Goal: Task Accomplishment & Management: Manage account settings

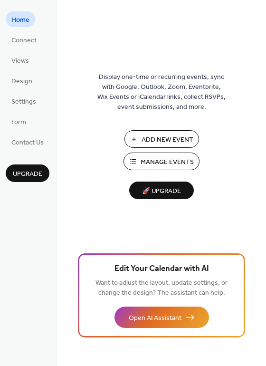
click at [175, 139] on span "Add New Event" at bounding box center [168, 140] width 52 height 10
click at [37, 44] on link "Connect" at bounding box center [24, 40] width 37 height 16
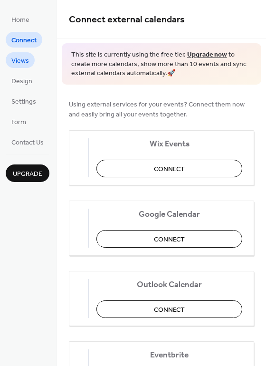
click at [28, 61] on span "Views" at bounding box center [20, 61] width 18 height 10
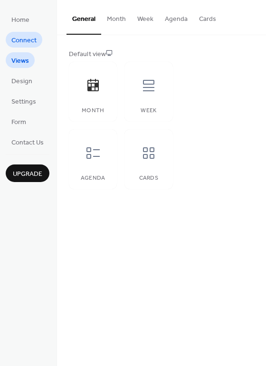
click at [22, 39] on span "Connect" at bounding box center [23, 41] width 25 height 10
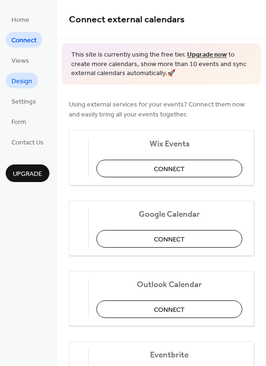
click at [23, 77] on span "Design" at bounding box center [21, 82] width 21 height 10
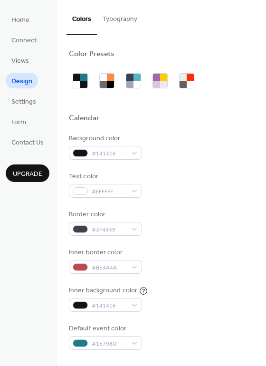
click at [115, 16] on button "Typography" at bounding box center [120, 17] width 46 height 34
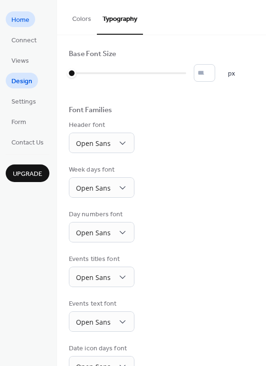
click at [28, 22] on span "Home" at bounding box center [20, 20] width 18 height 10
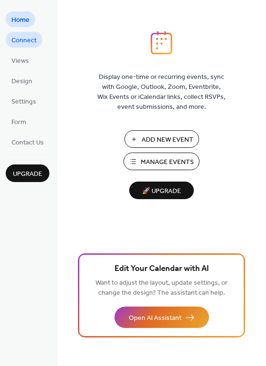
click at [22, 46] on span "Connect" at bounding box center [23, 41] width 25 height 10
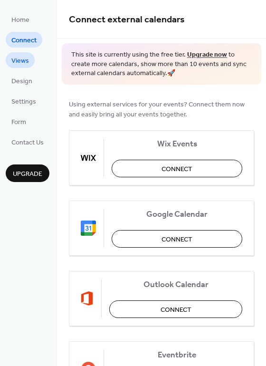
click at [21, 64] on span "Views" at bounding box center [20, 61] width 18 height 10
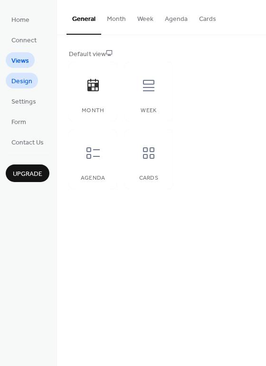
click at [25, 77] on span "Design" at bounding box center [21, 82] width 21 height 10
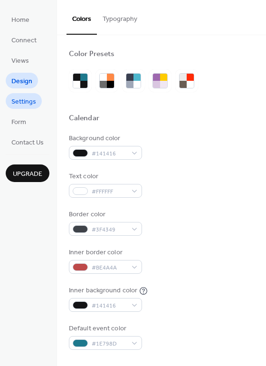
click at [27, 108] on link "Settings" at bounding box center [24, 101] width 36 height 16
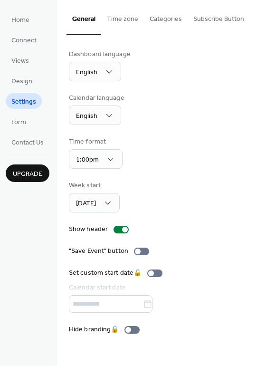
click at [141, 14] on button "Time zone" at bounding box center [122, 17] width 43 height 34
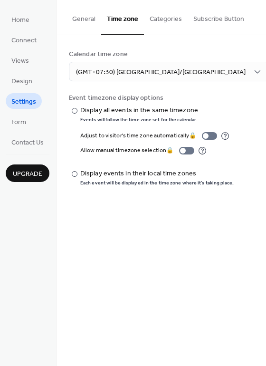
click at [152, 13] on button "Categories" at bounding box center [166, 17] width 44 height 34
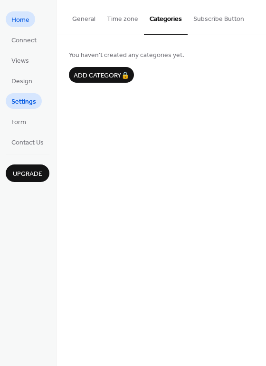
click at [19, 22] on span "Home" at bounding box center [20, 20] width 18 height 10
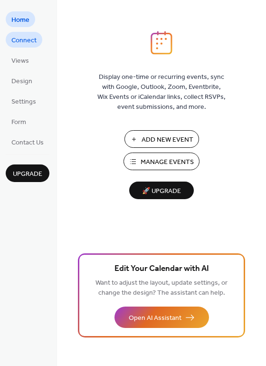
click at [22, 37] on span "Connect" at bounding box center [23, 41] width 25 height 10
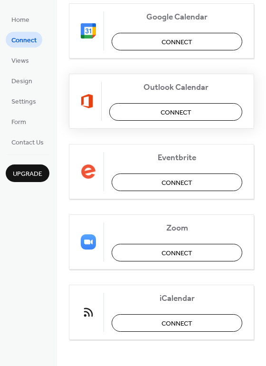
scroll to position [198, 0]
click at [34, 126] on ul "Home Connect Views Design Settings Form Contact Us" at bounding box center [28, 80] width 44 height 138
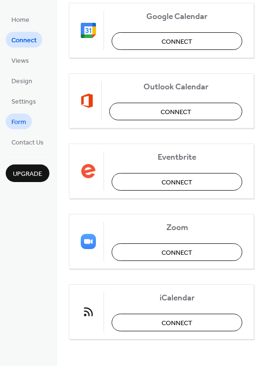
click at [23, 120] on span "Form" at bounding box center [18, 122] width 15 height 10
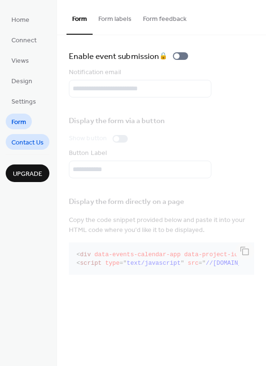
click at [30, 138] on span "Contact Us" at bounding box center [27, 143] width 32 height 10
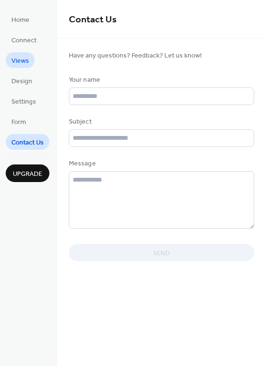
click at [21, 56] on span "Views" at bounding box center [20, 61] width 18 height 10
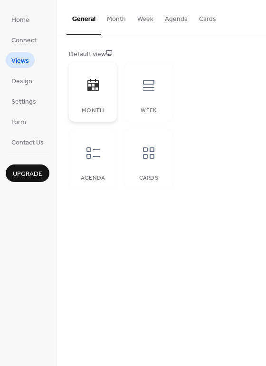
click at [98, 96] on div at bounding box center [93, 85] width 29 height 29
click at [158, 99] on div at bounding box center [149, 85] width 29 height 29
click at [105, 99] on div at bounding box center [93, 85] width 29 height 29
click at [93, 156] on icon at bounding box center [93, 152] width 13 height 11
click at [90, 109] on div "Month" at bounding box center [92, 110] width 29 height 7
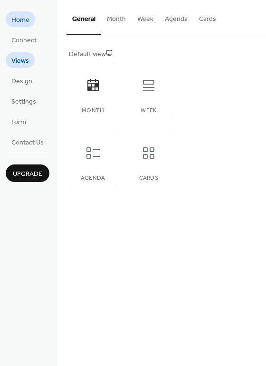
click at [25, 18] on span "Home" at bounding box center [20, 20] width 18 height 10
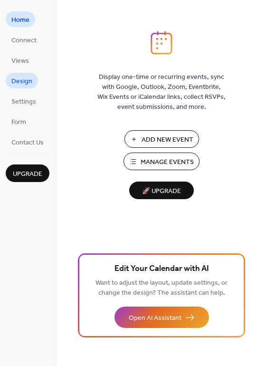
click at [20, 82] on span "Design" at bounding box center [21, 82] width 21 height 10
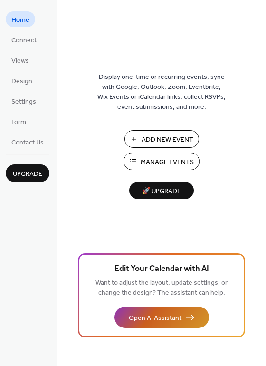
click at [153, 313] on span "Open AI Assistant" at bounding box center [155, 318] width 53 height 10
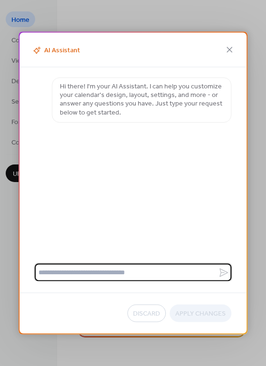
click at [140, 275] on textarea at bounding box center [127, 273] width 184 height 18
type textarea "**********"
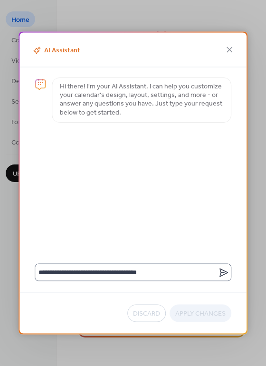
click at [223, 271] on icon at bounding box center [223, 272] width 11 height 11
click at [218, 271] on textarea "**********" at bounding box center [127, 273] width 184 height 18
